Goal: Task Accomplishment & Management: Manage account settings

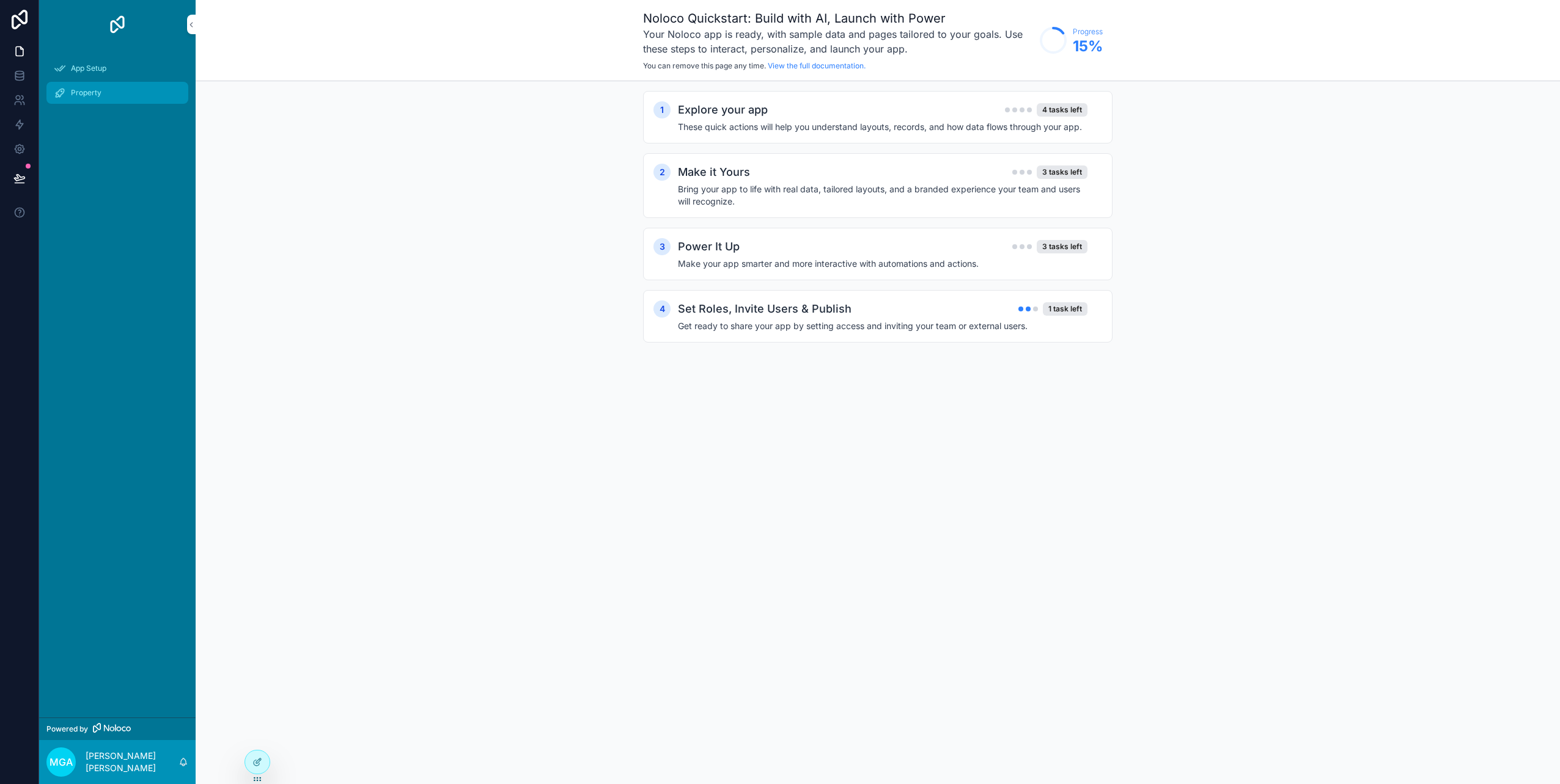
click at [69, 93] on div "Property" at bounding box center [118, 92] width 128 height 20
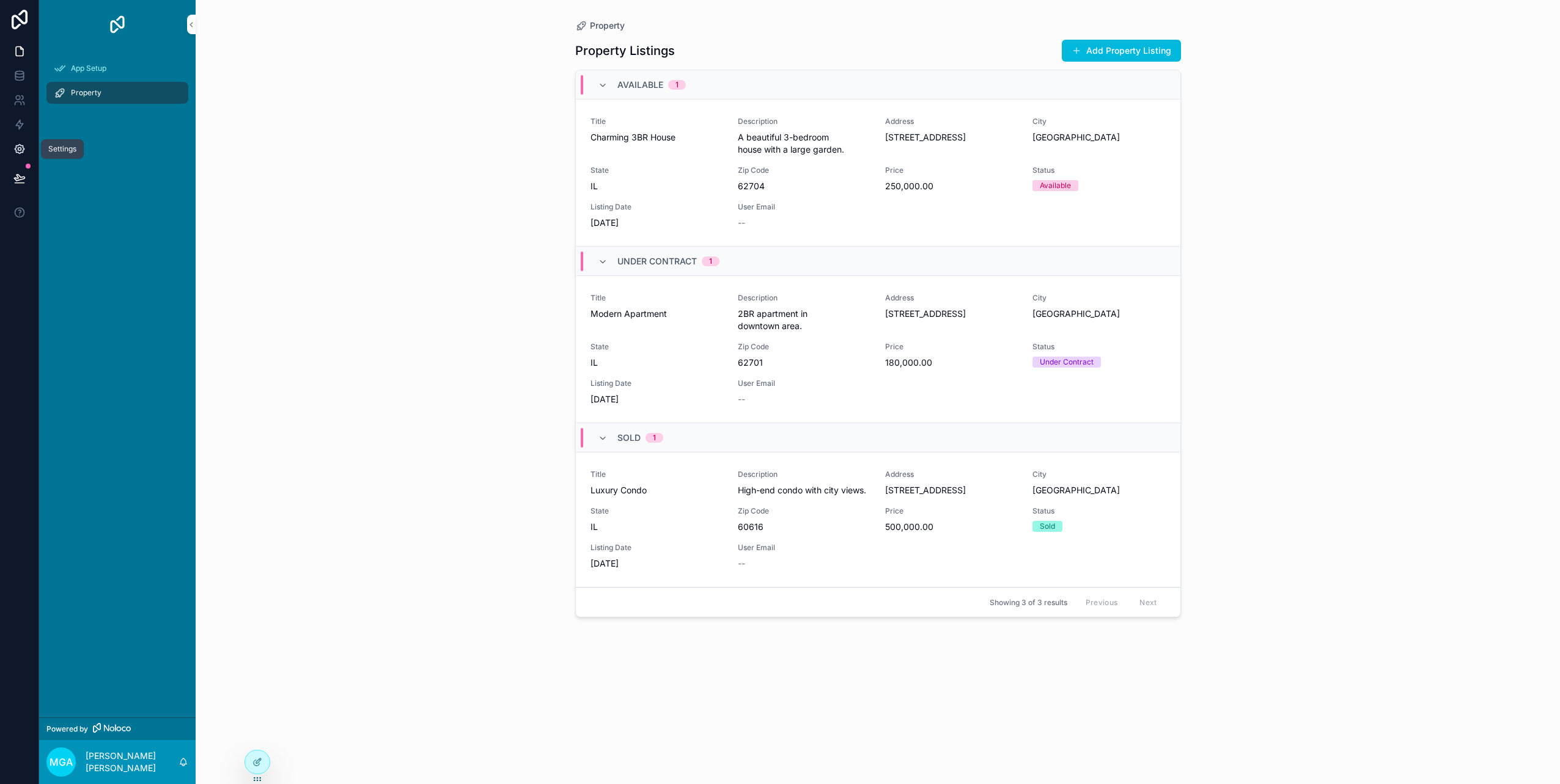
click at [29, 144] on link at bounding box center [19, 149] width 38 height 25
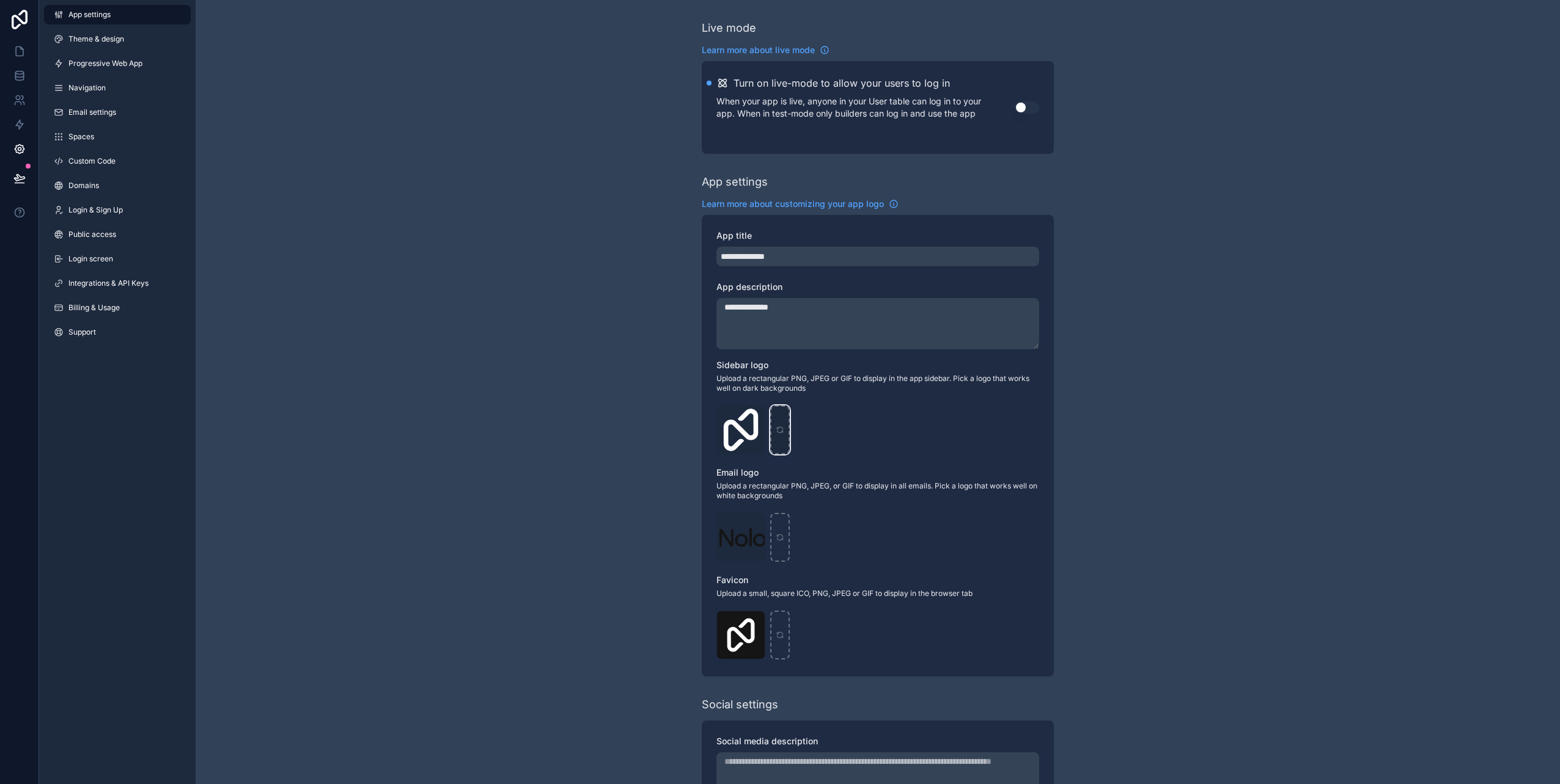
click at [778, 430] on icon "scrollable content" at bounding box center [780, 430] width 9 height 9
click at [101, 36] on span "Theme & design" at bounding box center [96, 39] width 55 height 10
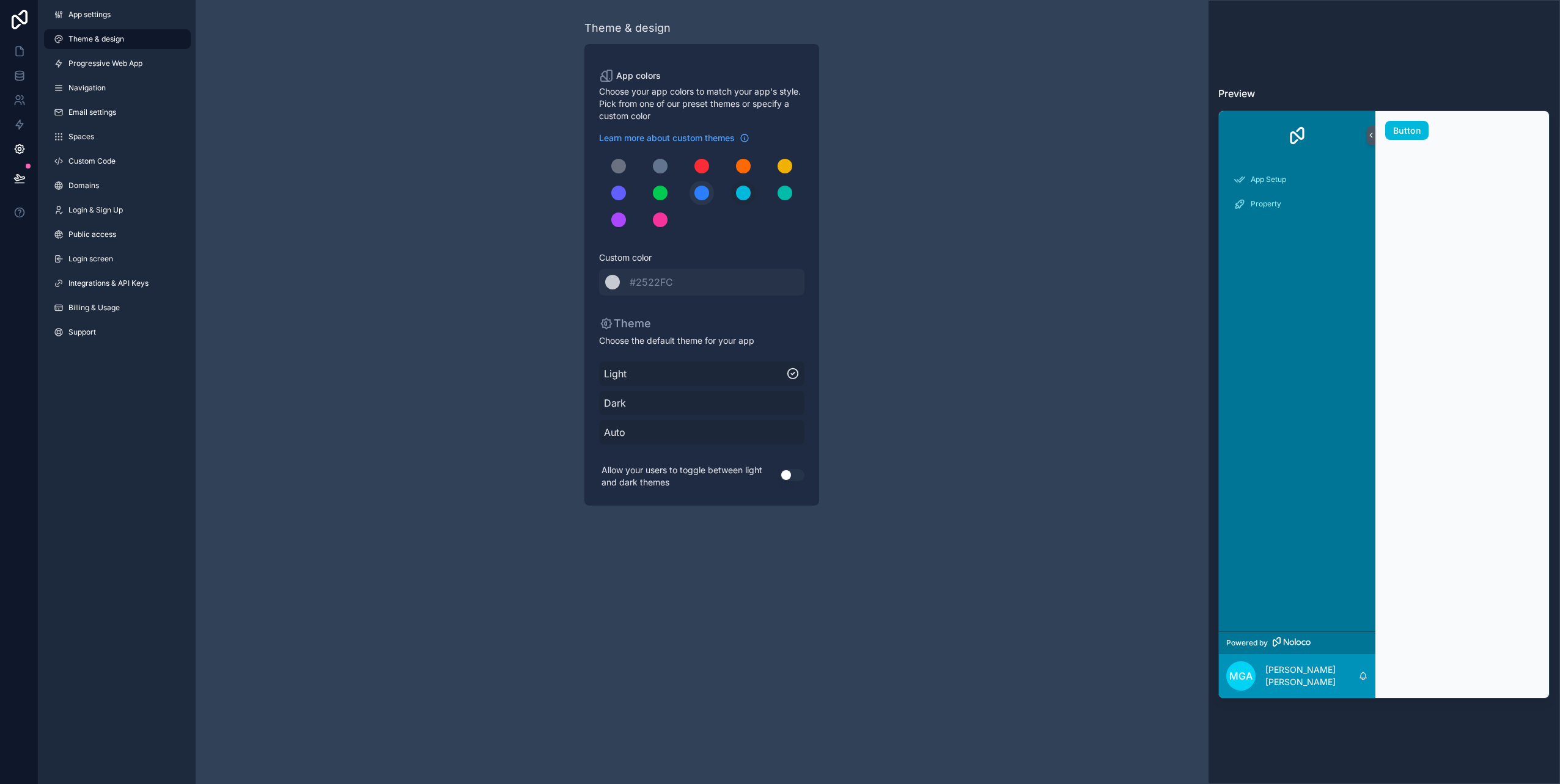
click at [707, 190] on div "scrollable content" at bounding box center [701, 192] width 14 height 14
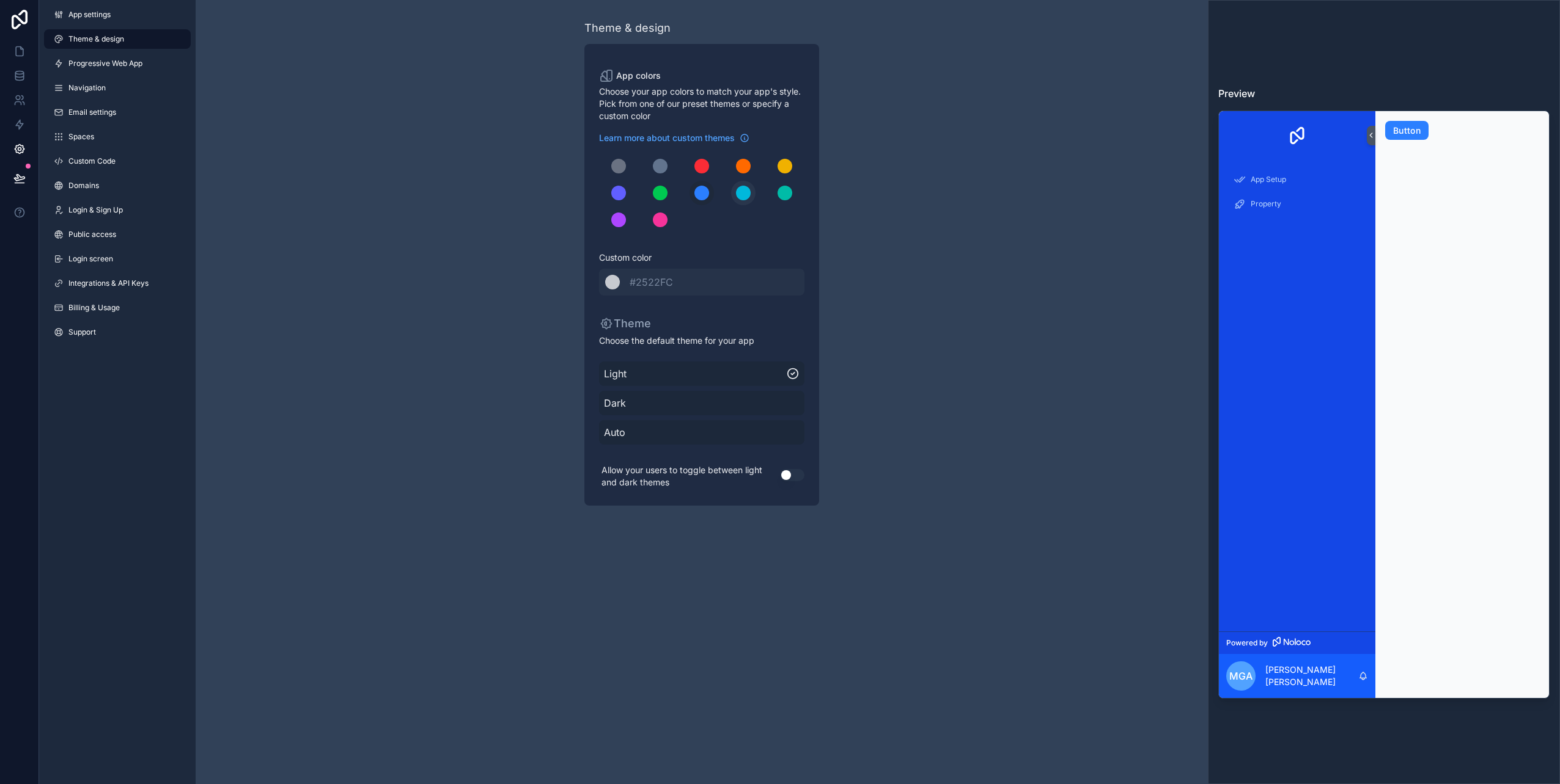
click at [738, 190] on div "scrollable content" at bounding box center [742, 192] width 14 height 14
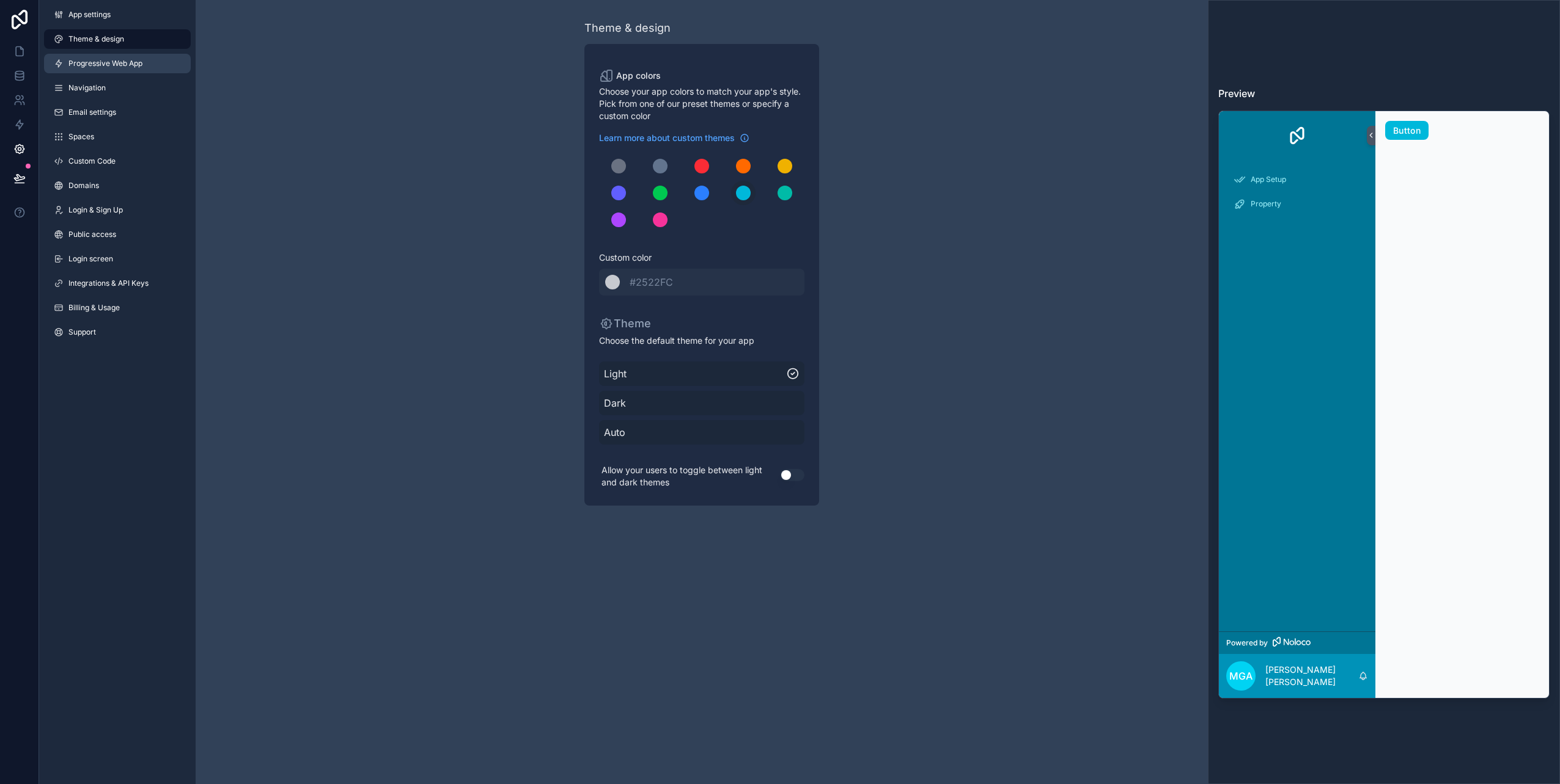
click at [105, 59] on span "Progressive Web App" at bounding box center [106, 64] width 74 height 10
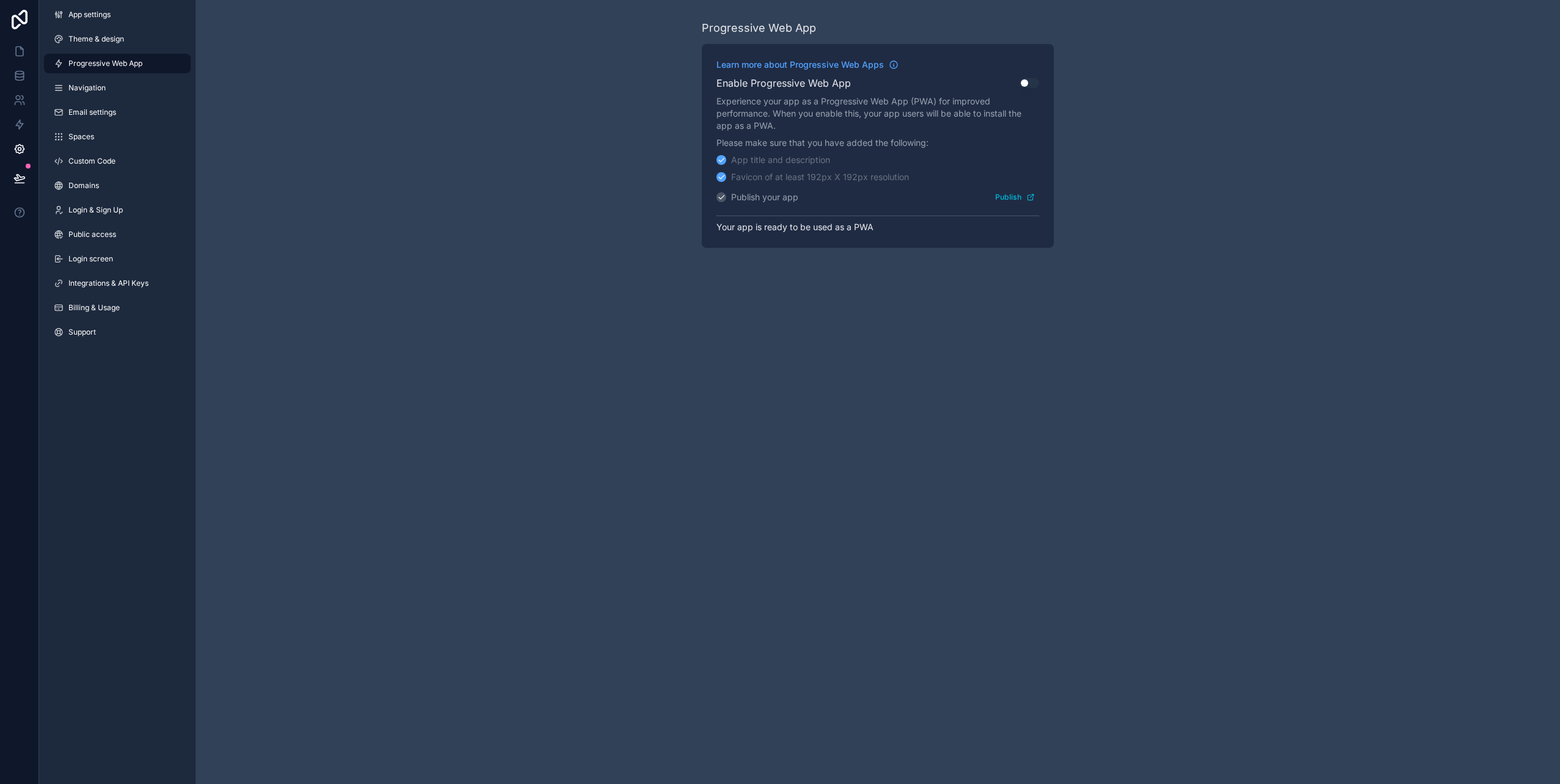
click at [1036, 85] on button "Use setting" at bounding box center [1029, 83] width 20 height 10
click at [1025, 81] on button "Use setting" at bounding box center [1029, 83] width 20 height 10
click at [104, 87] on span "Navigation" at bounding box center [87, 88] width 37 height 10
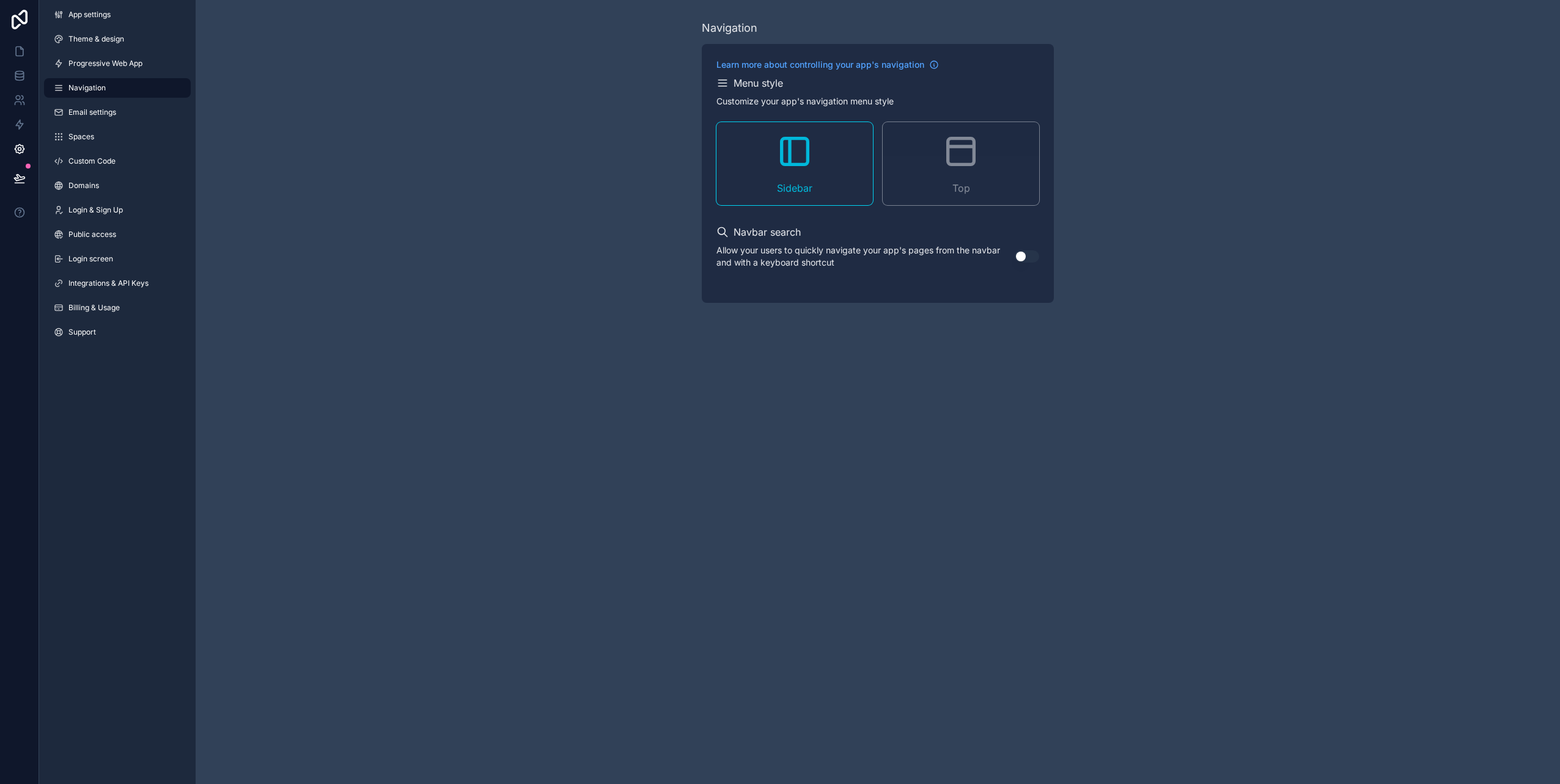
click at [893, 169] on div "Top" at bounding box center [960, 163] width 156 height 83
click at [100, 112] on span "Email settings" at bounding box center [92, 112] width 48 height 10
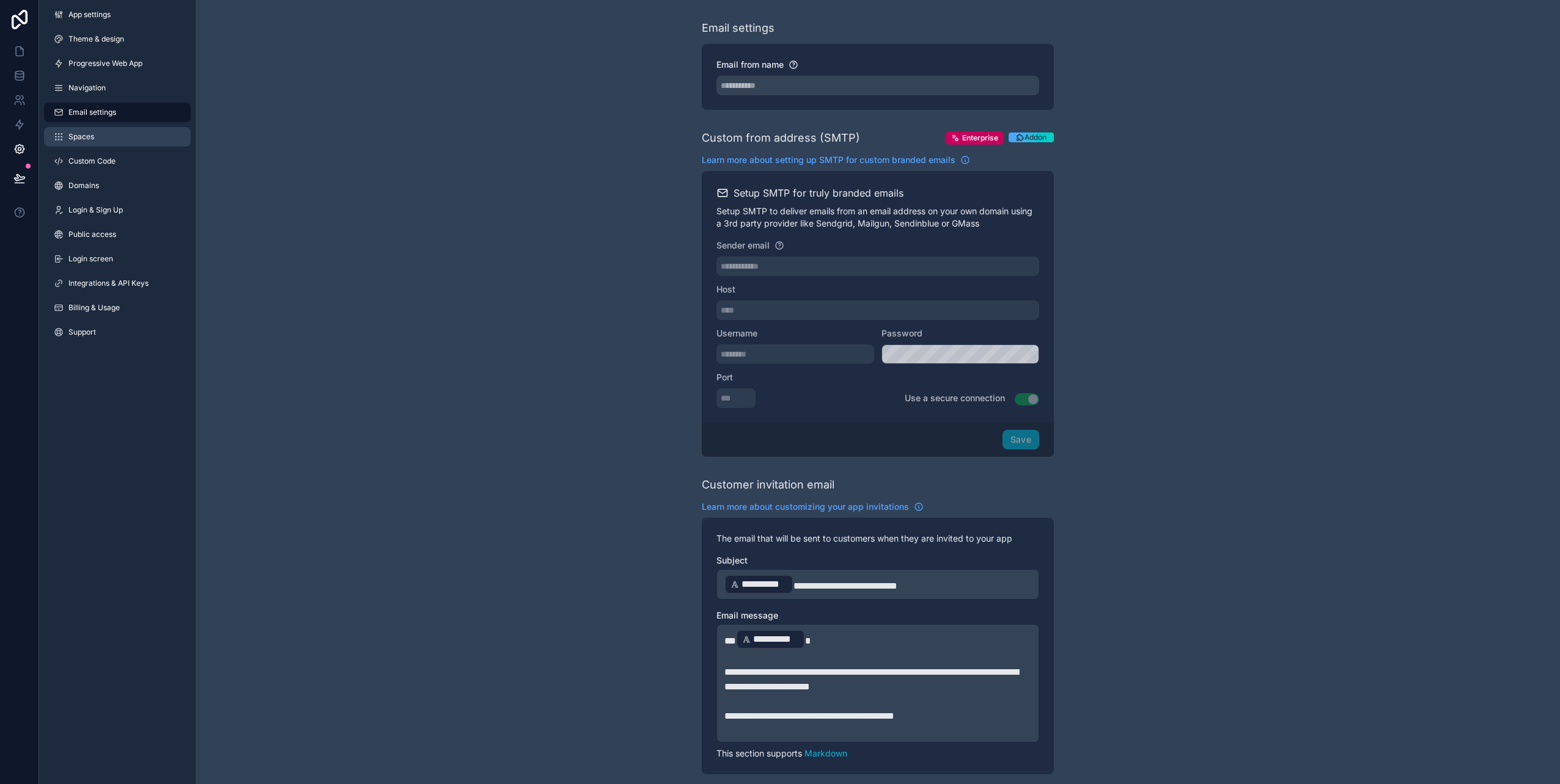
click at [91, 141] on span "Spaces" at bounding box center [81, 137] width 26 height 10
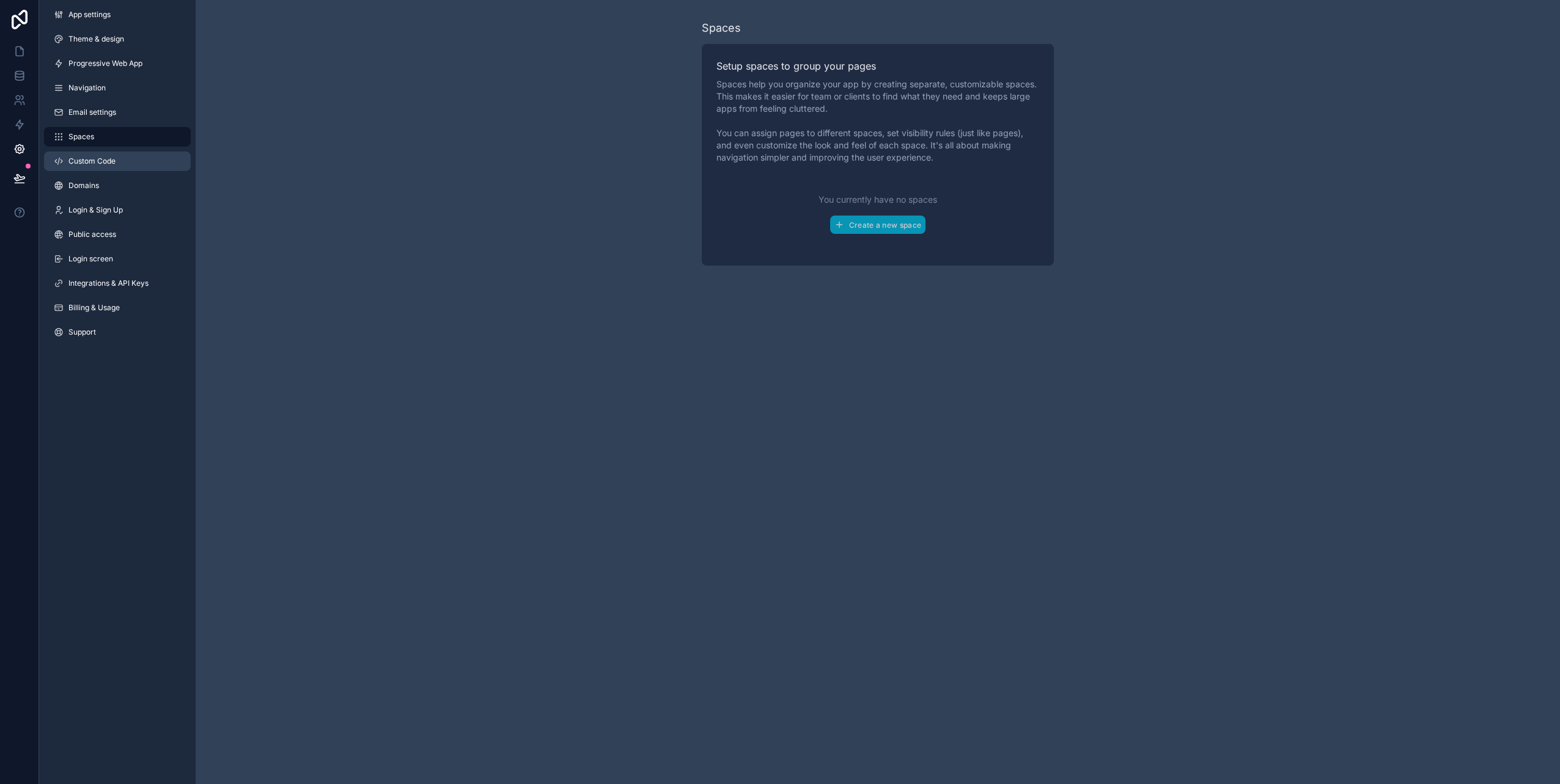
click at [90, 168] on link "Custom Code" at bounding box center [117, 161] width 147 height 20
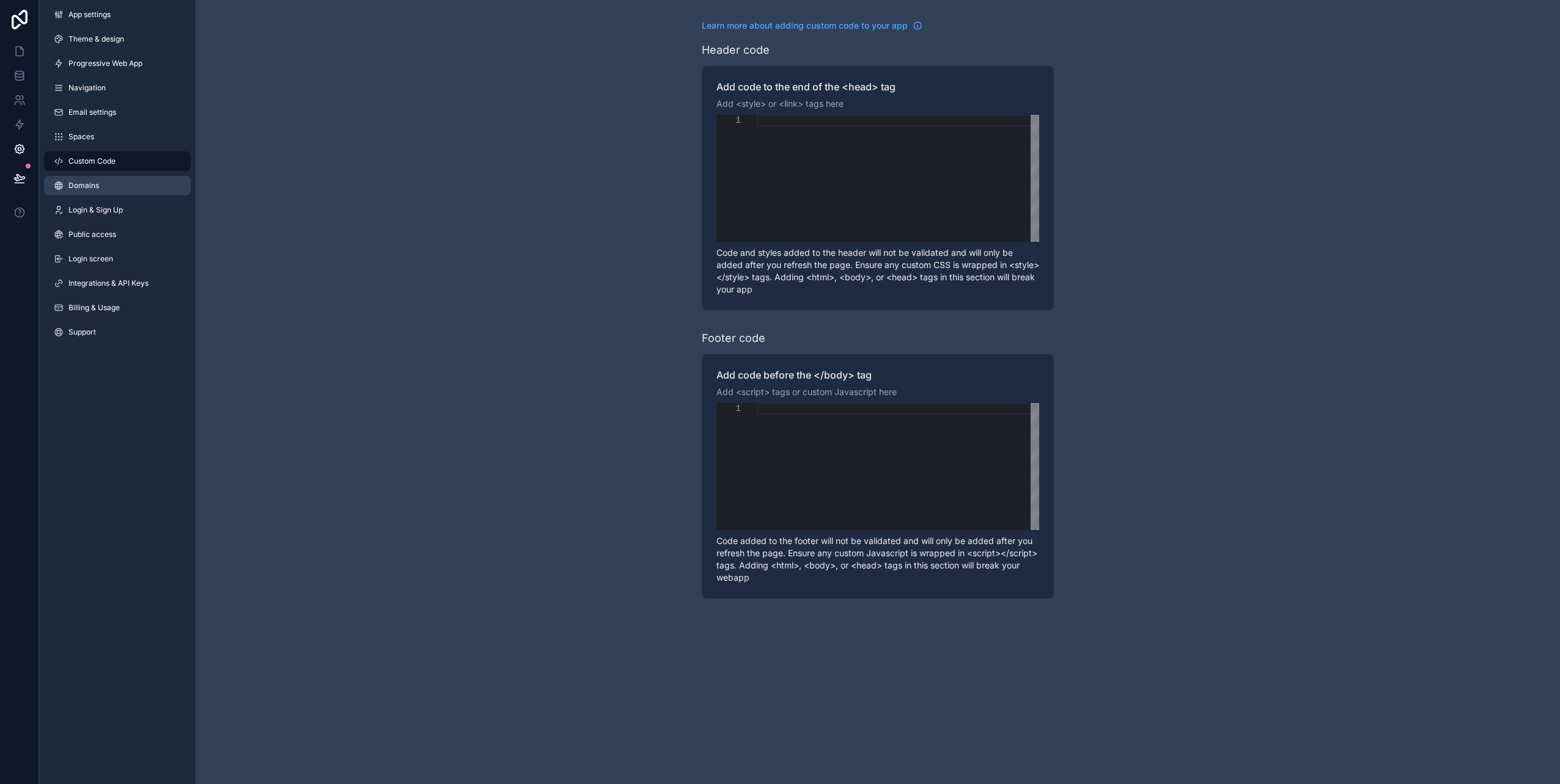
click at [95, 186] on span "Domains" at bounding box center [84, 186] width 30 height 10
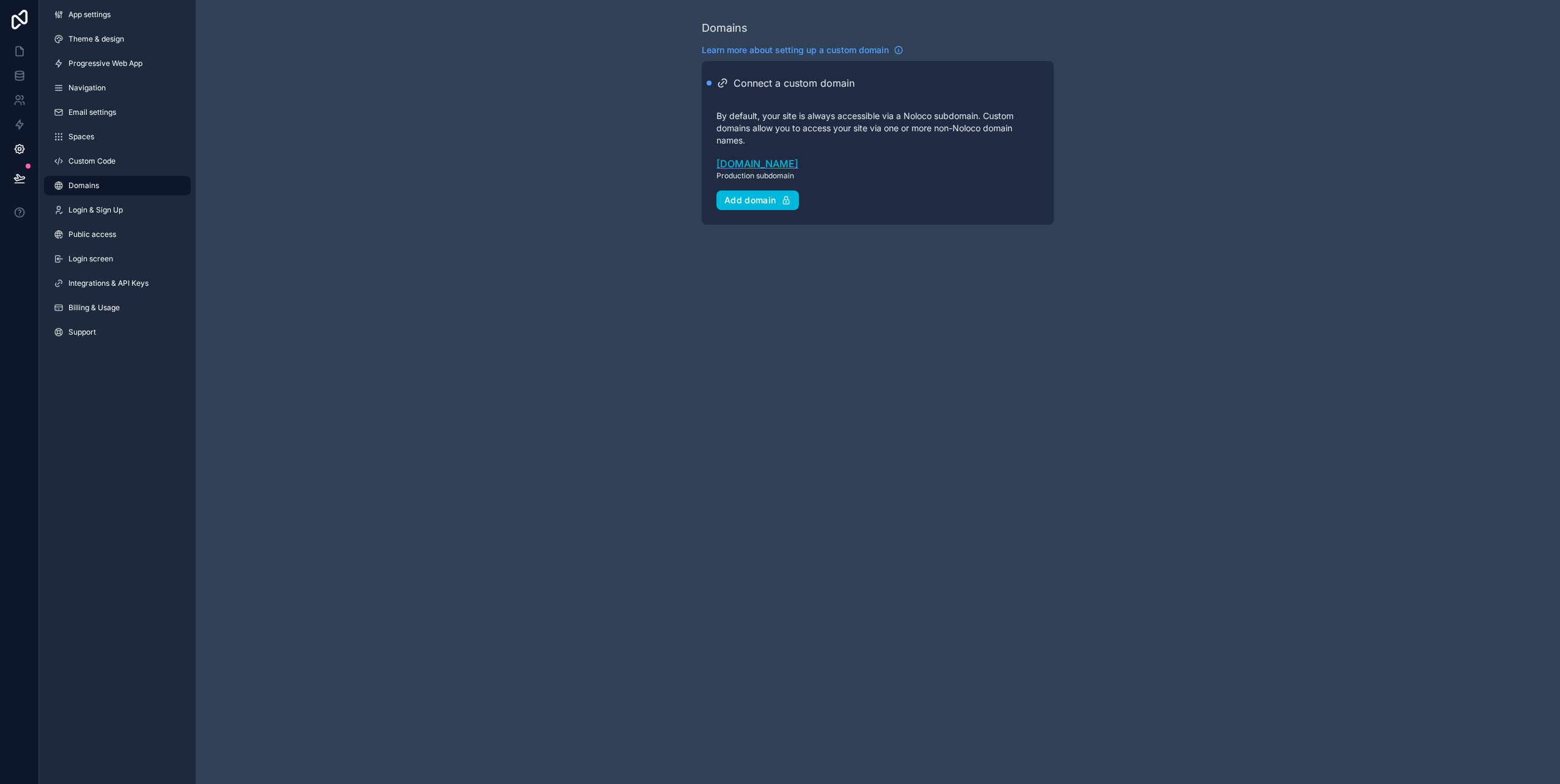
click at [824, 165] on link "gralke-app-one.noloco.co" at bounding box center [878, 163] width 323 height 14
click at [122, 208] on span "Login & Sign Up" at bounding box center [95, 210] width 54 height 10
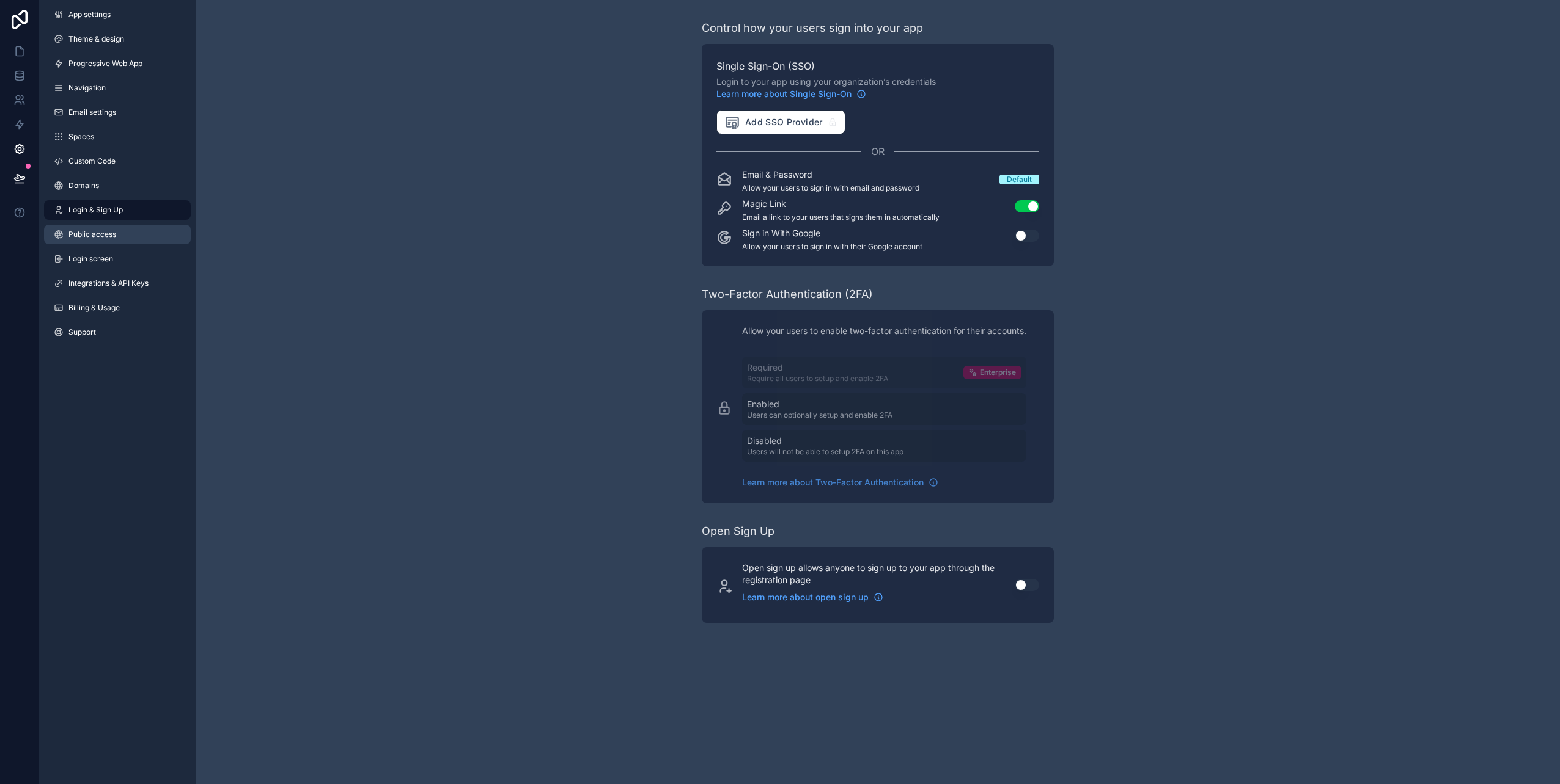
click at [109, 232] on span "Public access" at bounding box center [92, 234] width 48 height 10
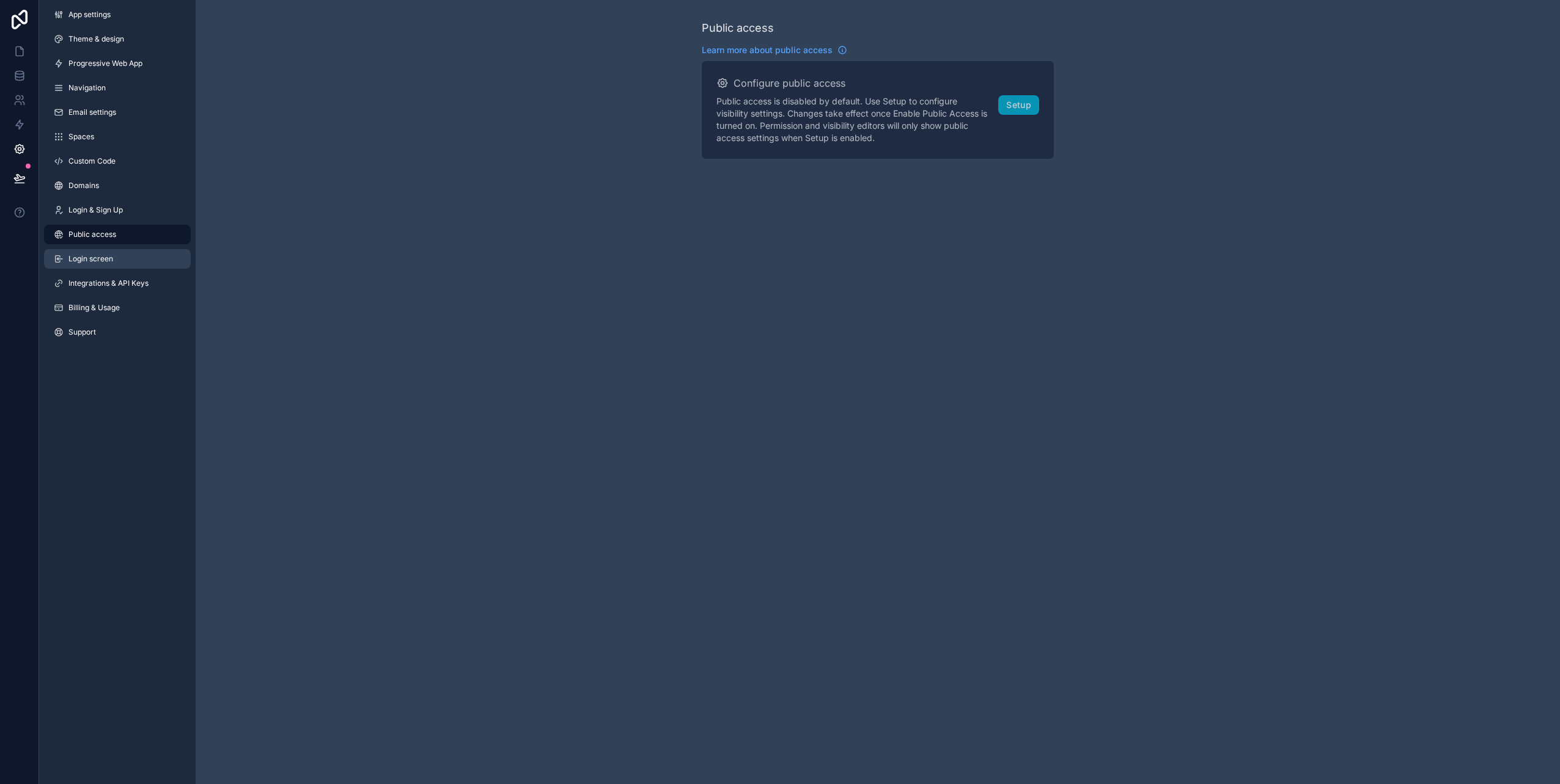
click at [104, 254] on span "Login screen" at bounding box center [90, 259] width 45 height 10
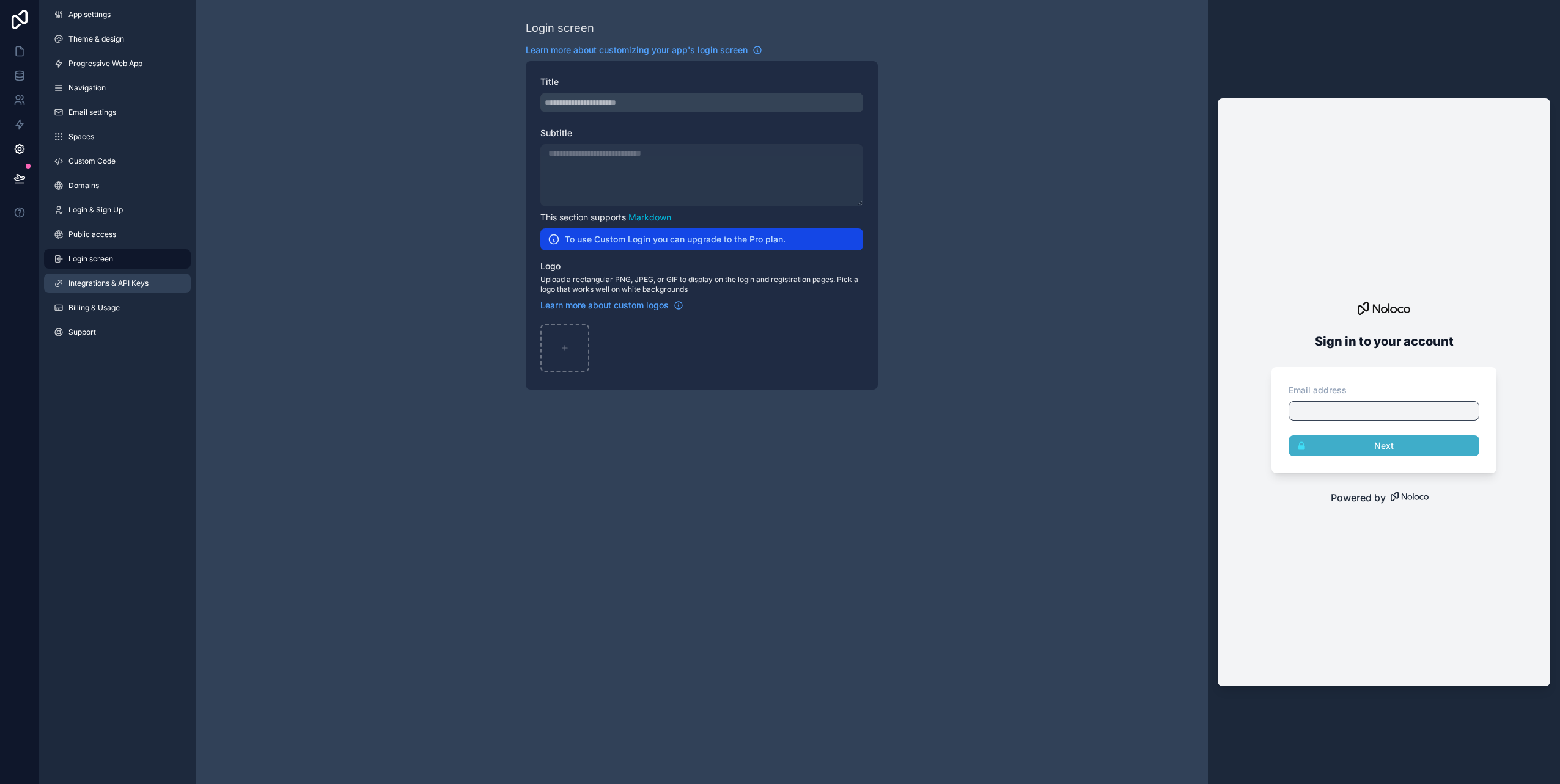
click at [112, 281] on span "Integrations & API Keys" at bounding box center [109, 284] width 80 height 10
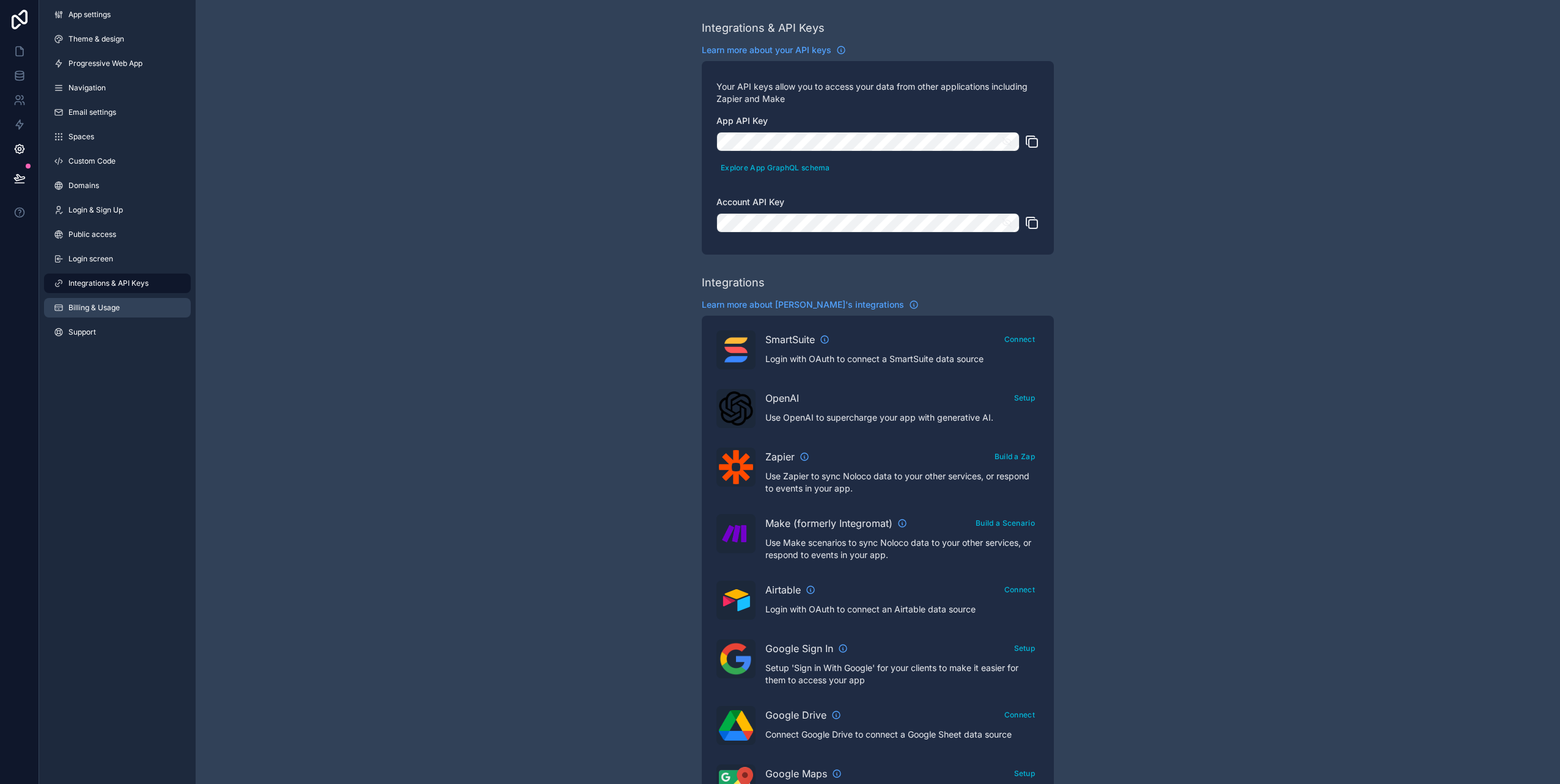
click at [101, 304] on span "Billing & Usage" at bounding box center [94, 307] width 51 height 10
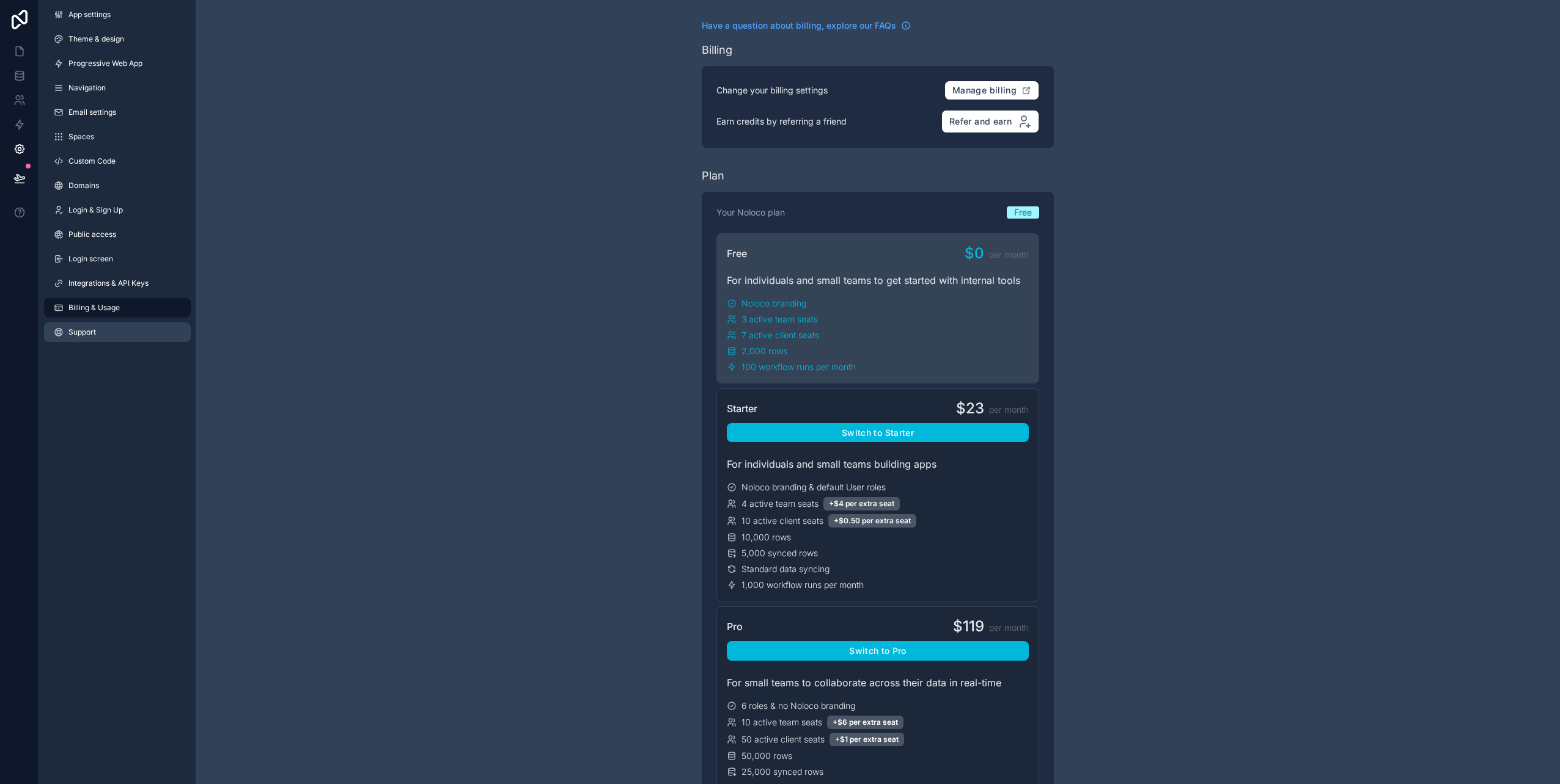
click at [89, 335] on span "Support" at bounding box center [82, 332] width 28 height 10
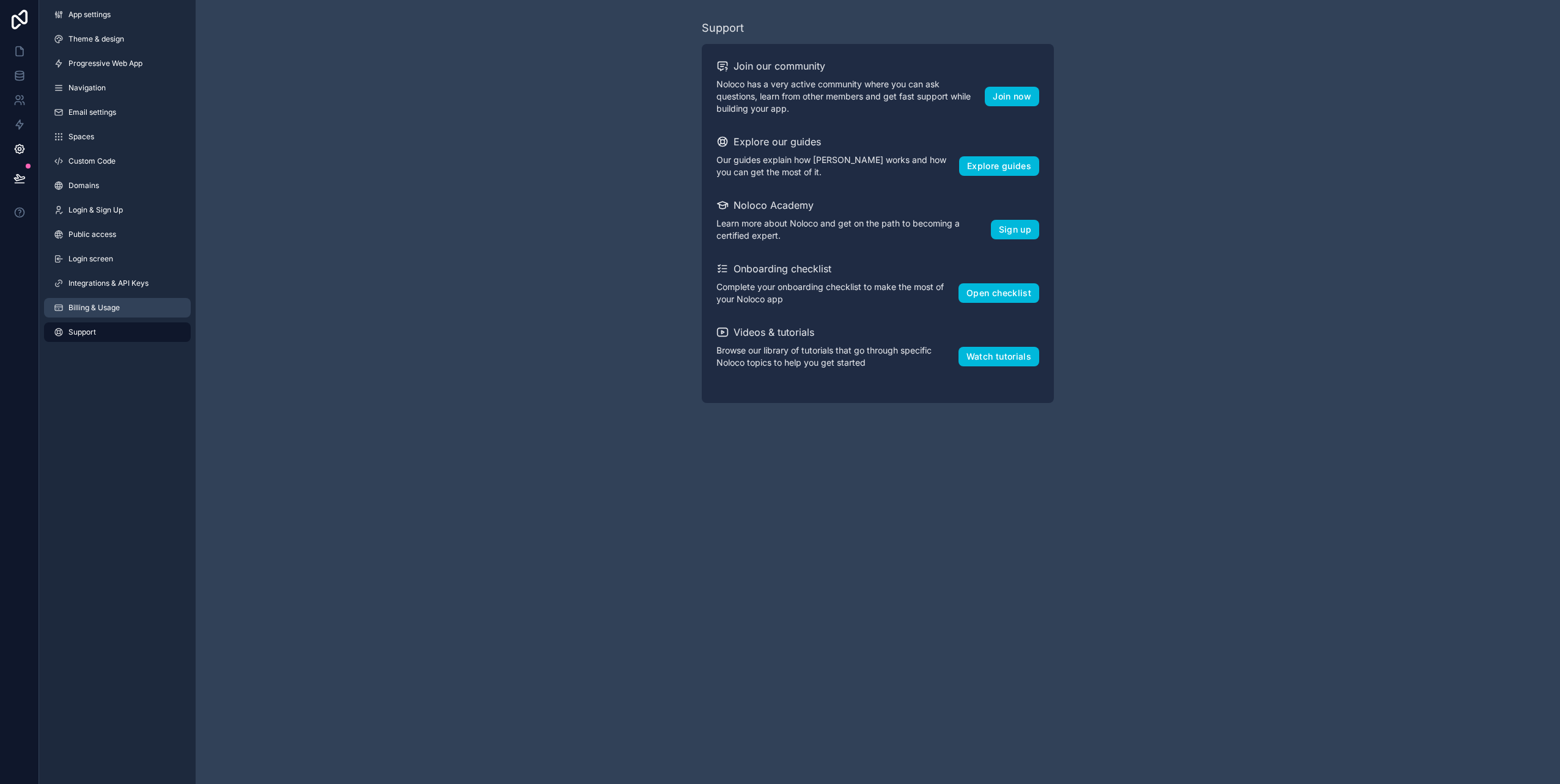
click at [107, 312] on span "Billing & Usage" at bounding box center [94, 307] width 51 height 10
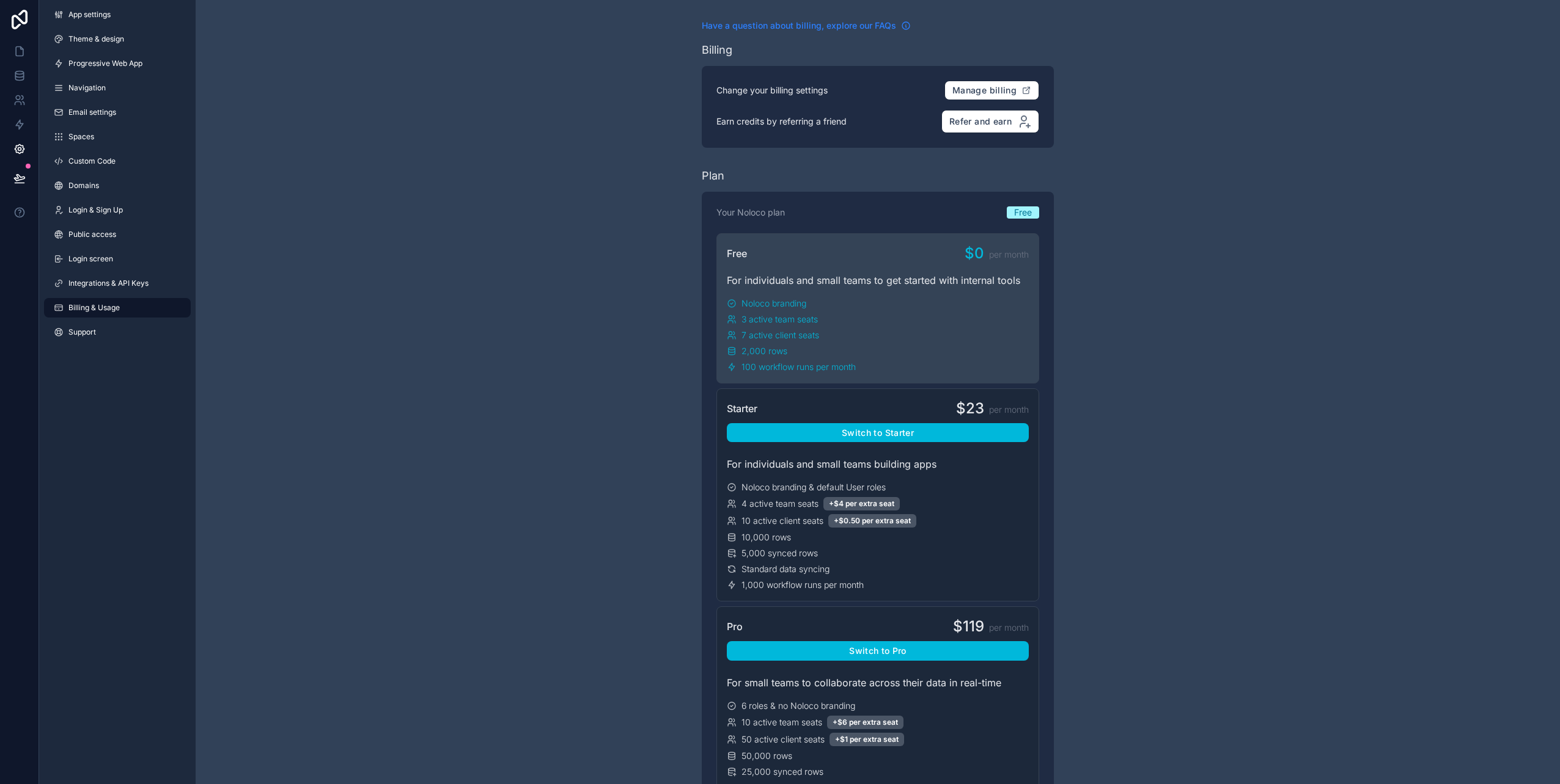
click at [897, 25] on link "Have a question about billing, explore our FAQs" at bounding box center [806, 26] width 209 height 12
click at [16, 47] on icon at bounding box center [20, 51] width 8 height 10
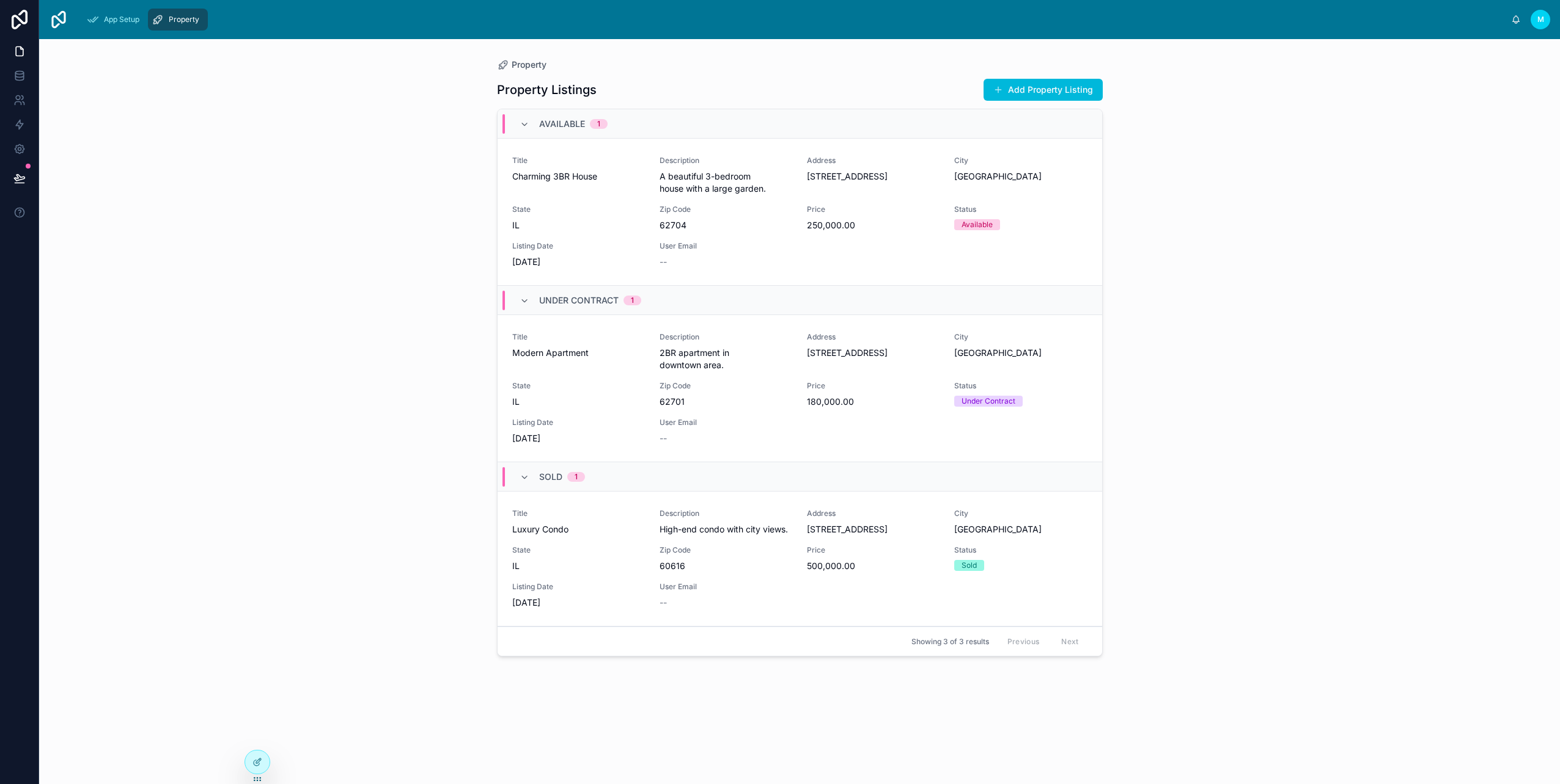
click at [200, 195] on div "Property Property Listings Add Property Listing Available 1 Title Charming 3BR …" at bounding box center [800, 411] width 1521 height 745
click at [126, 22] on span "App Setup" at bounding box center [121, 19] width 35 height 10
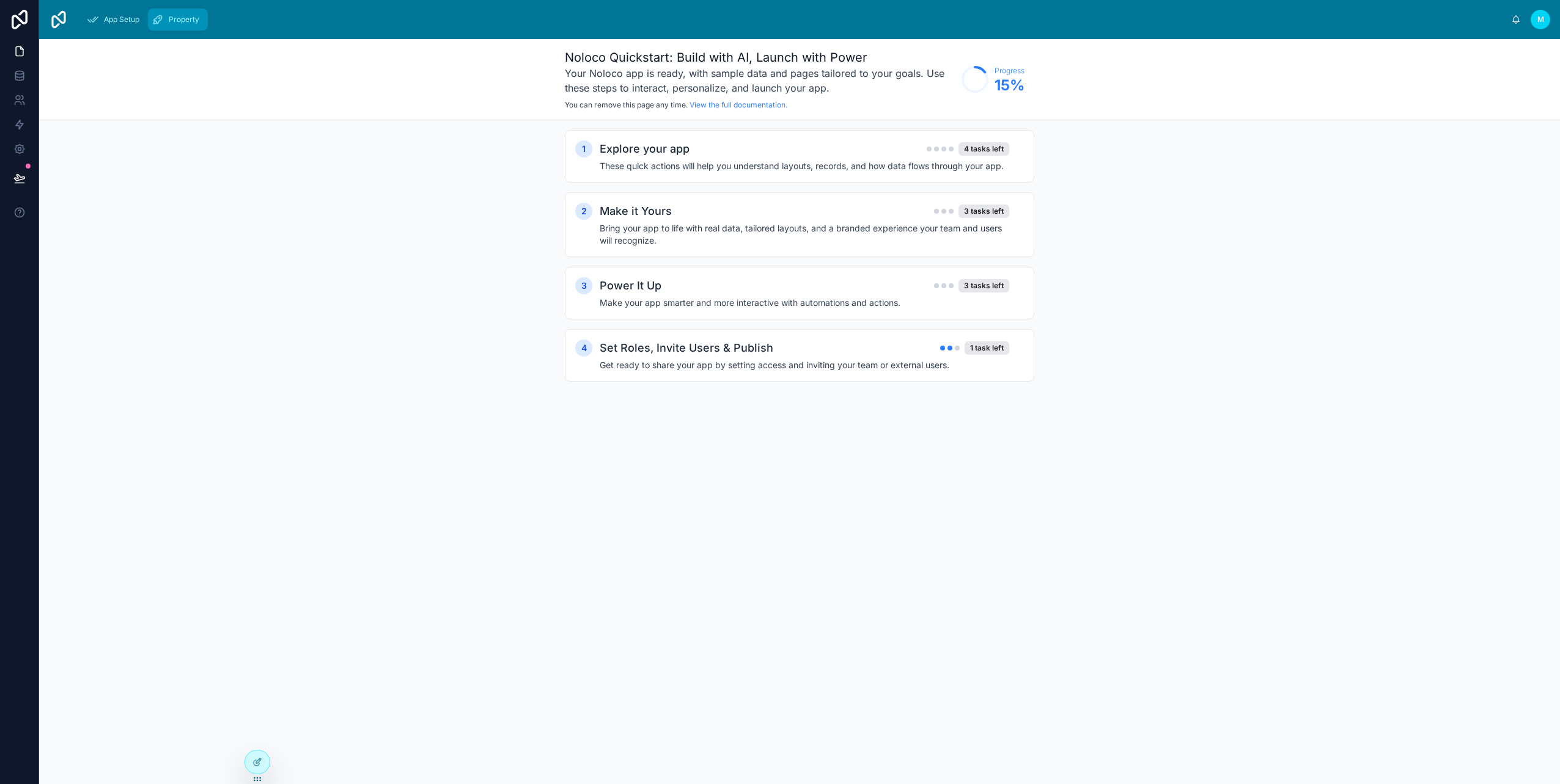
click at [158, 18] on icon "scrollable content" at bounding box center [157, 19] width 12 height 12
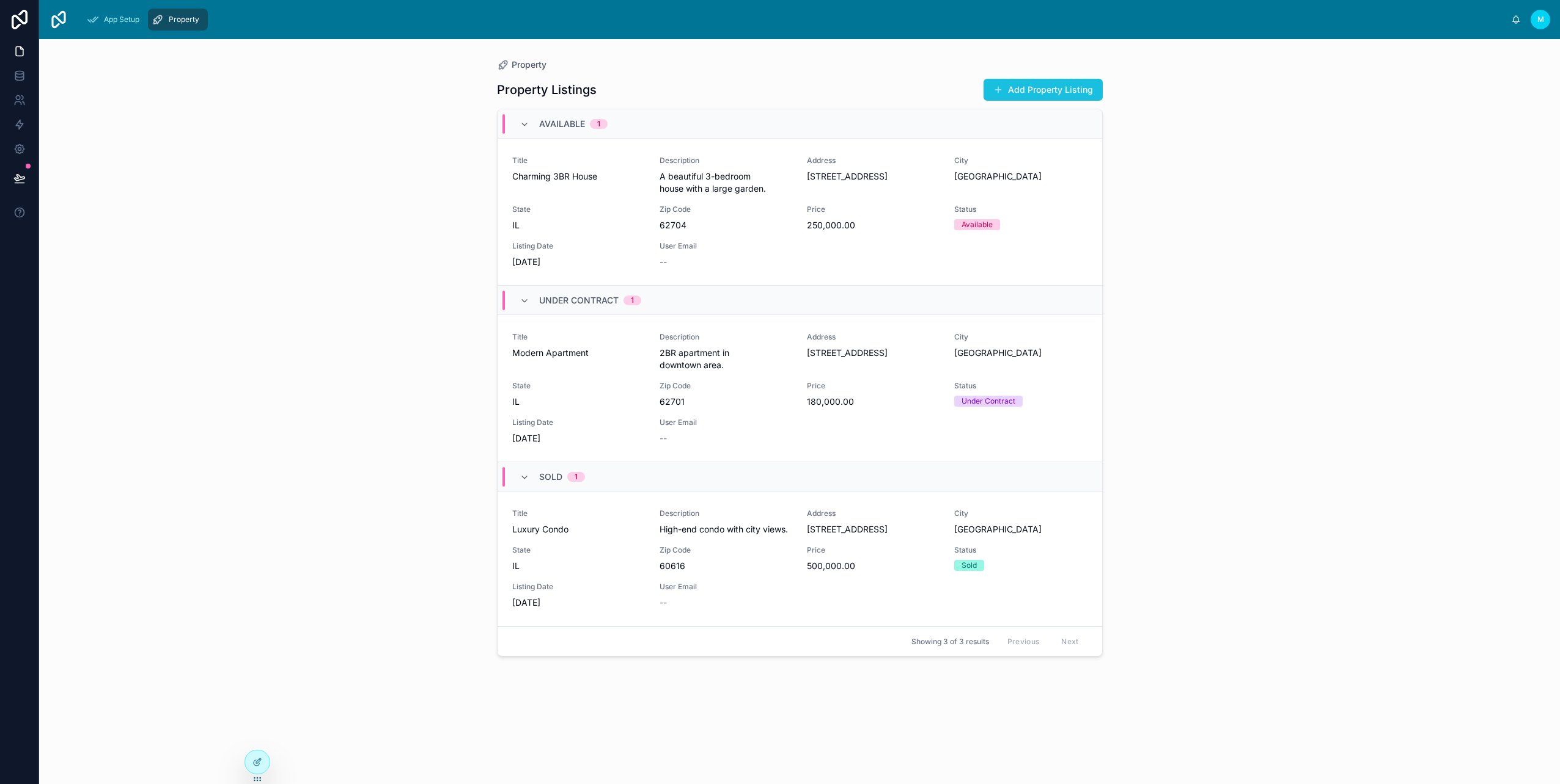
click at [1070, 95] on button "Add Property Listing" at bounding box center [1042, 89] width 119 height 22
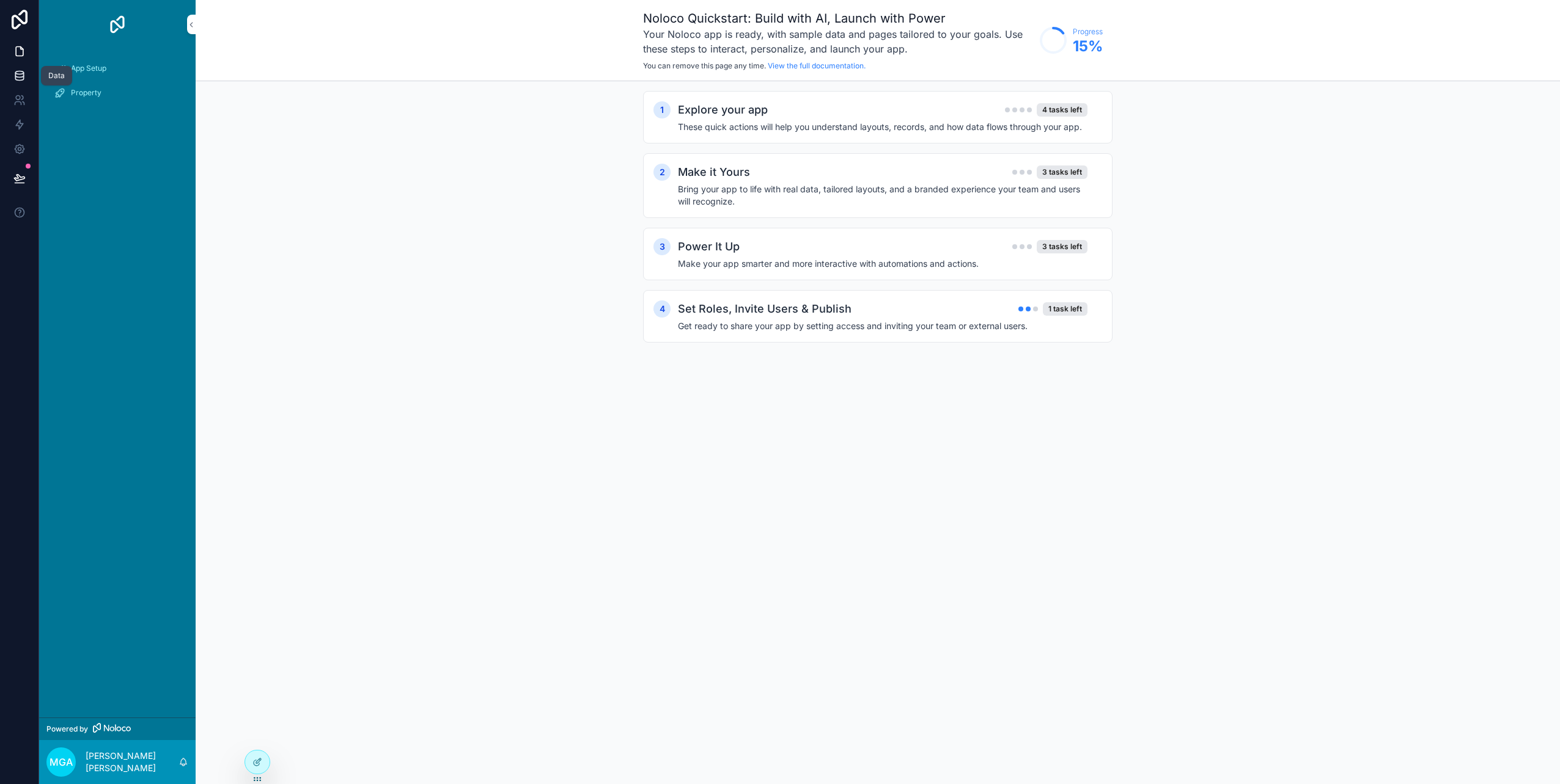
click at [21, 72] on icon at bounding box center [19, 75] width 12 height 12
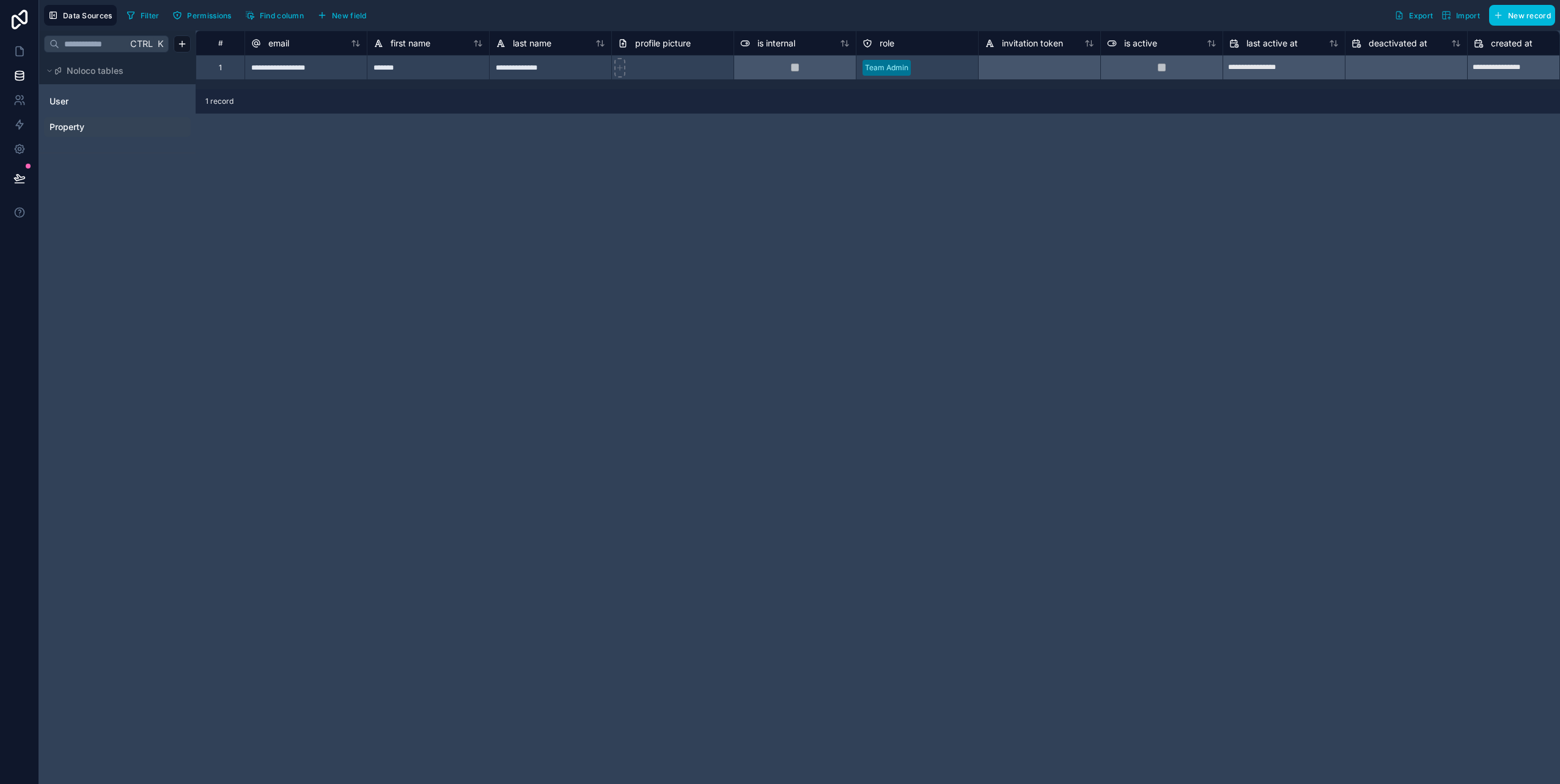
click at [62, 126] on span "Property" at bounding box center [67, 127] width 35 height 12
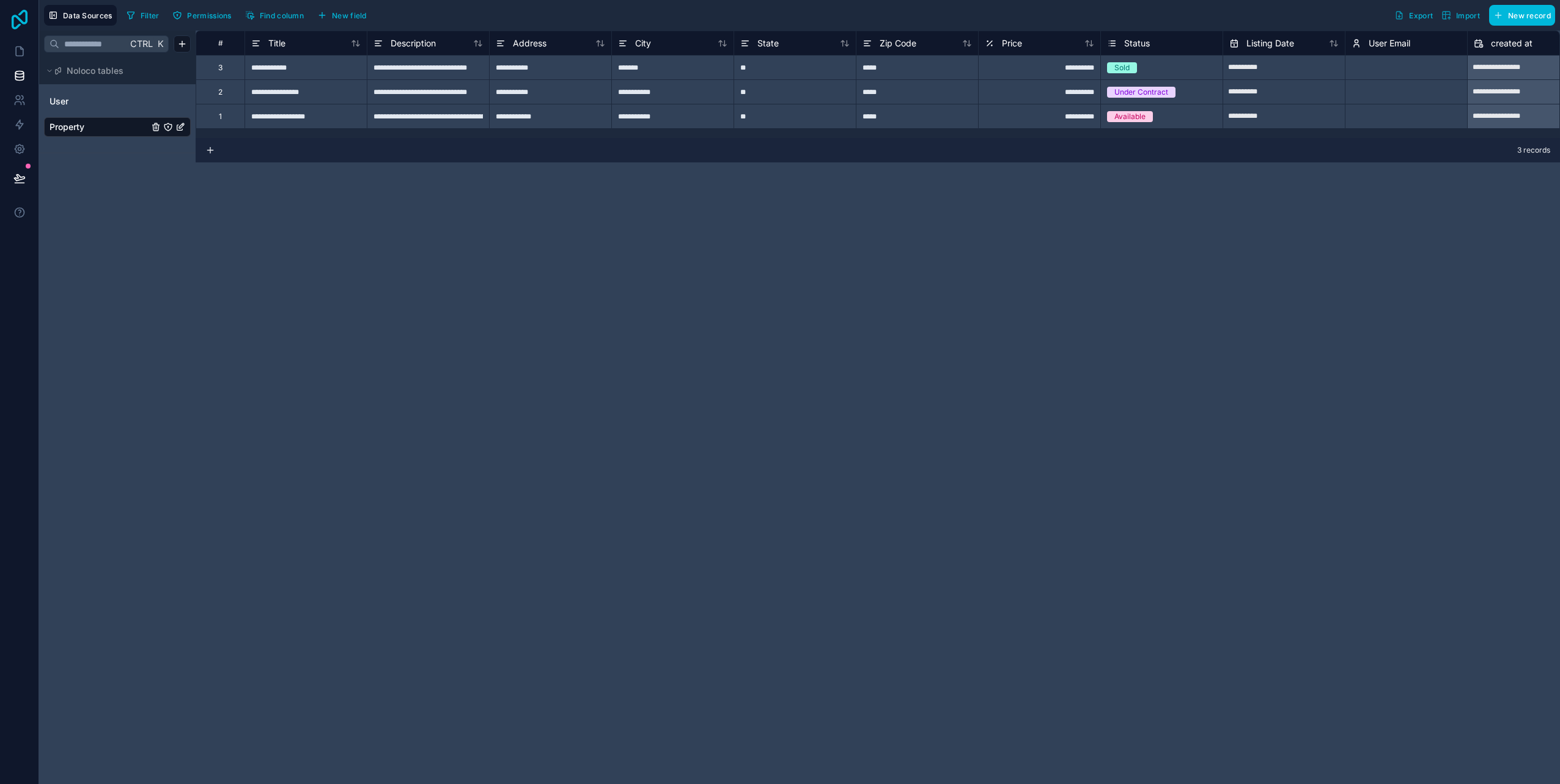
click at [15, 22] on icon at bounding box center [20, 19] width 25 height 20
